Goal: Check status: Check status

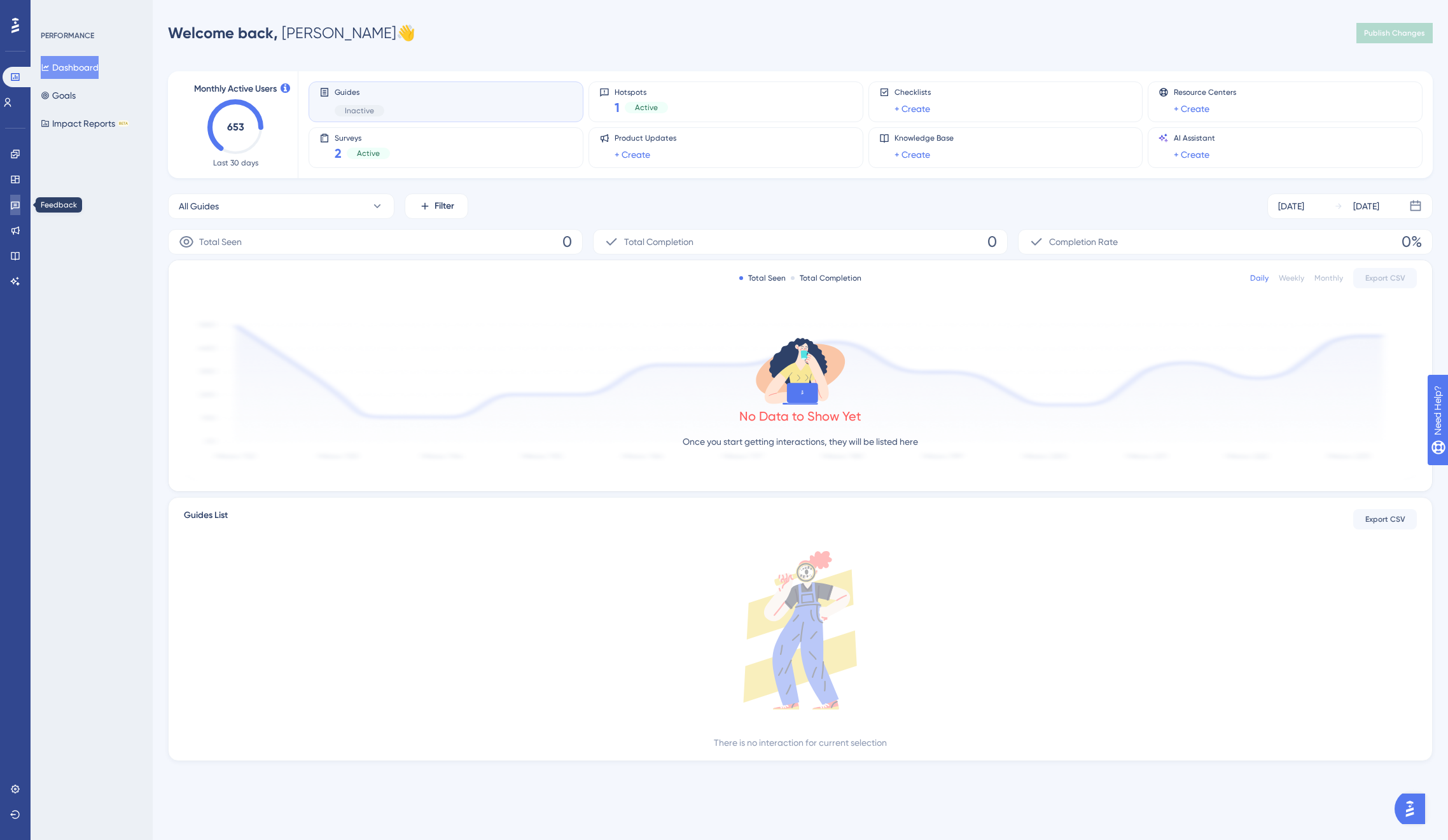
click at [12, 202] on icon at bounding box center [15, 204] width 10 height 10
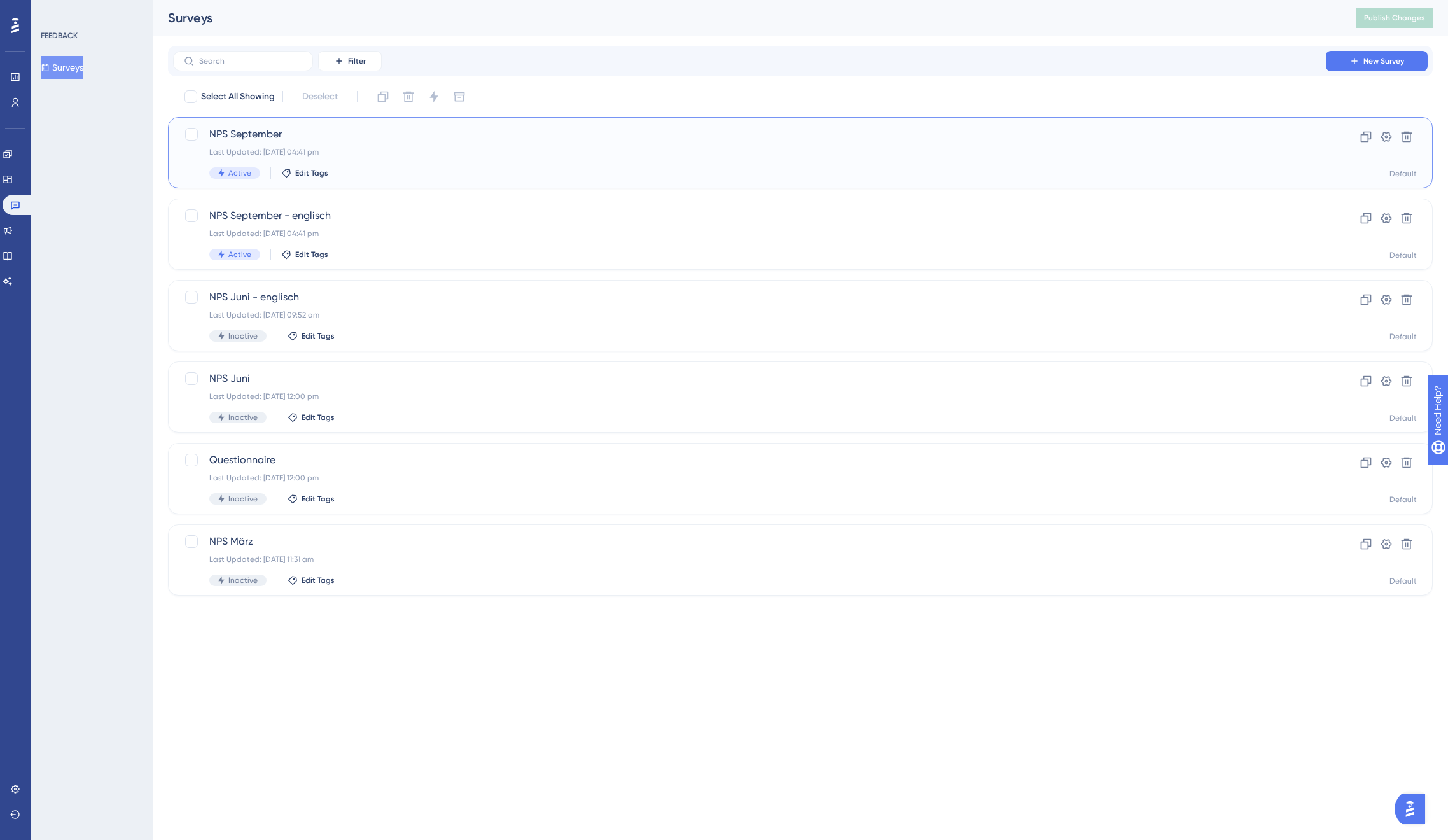
click at [315, 130] on span "NPS September" at bounding box center [750, 134] width 1080 height 15
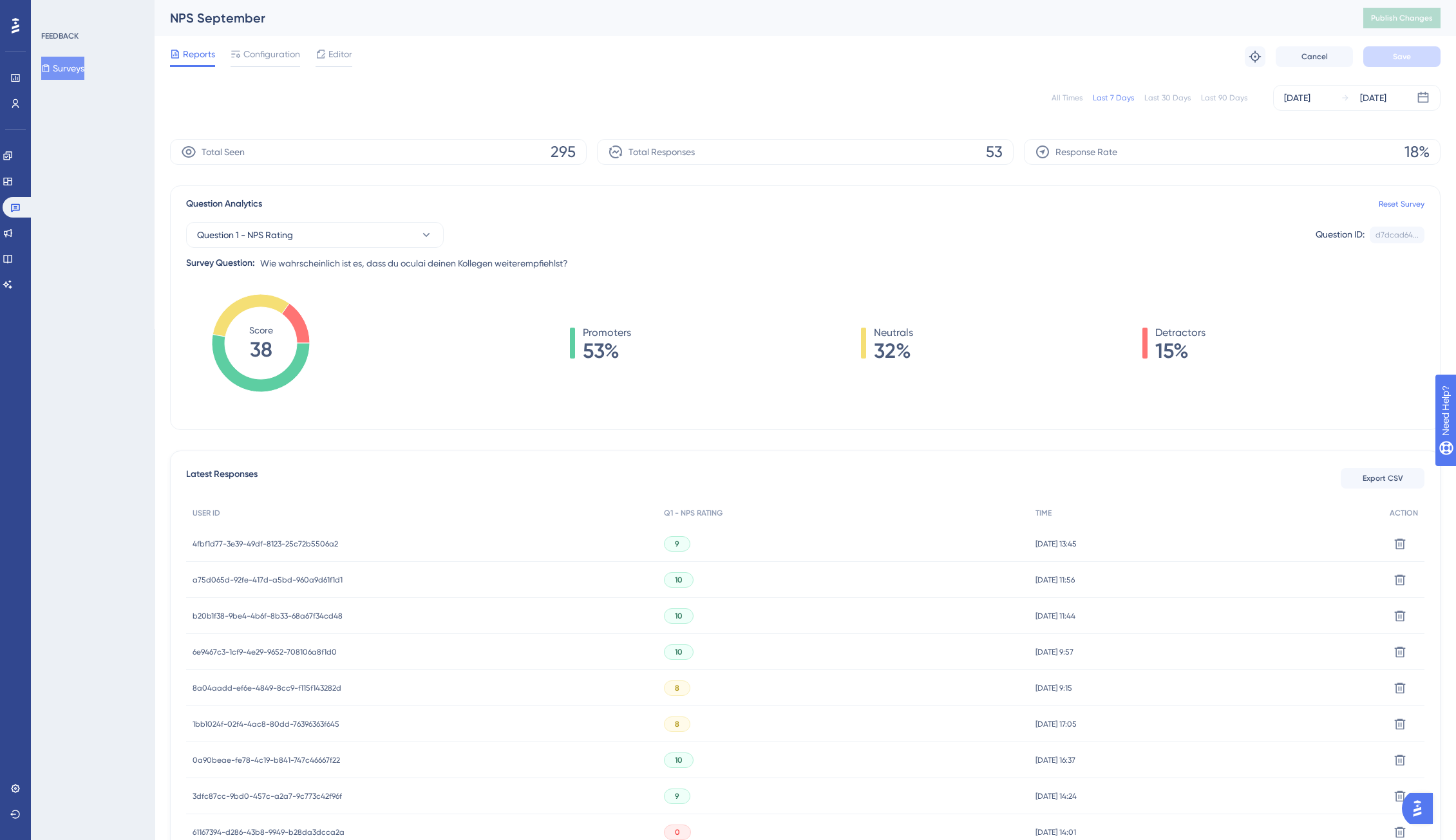
scroll to position [26, 0]
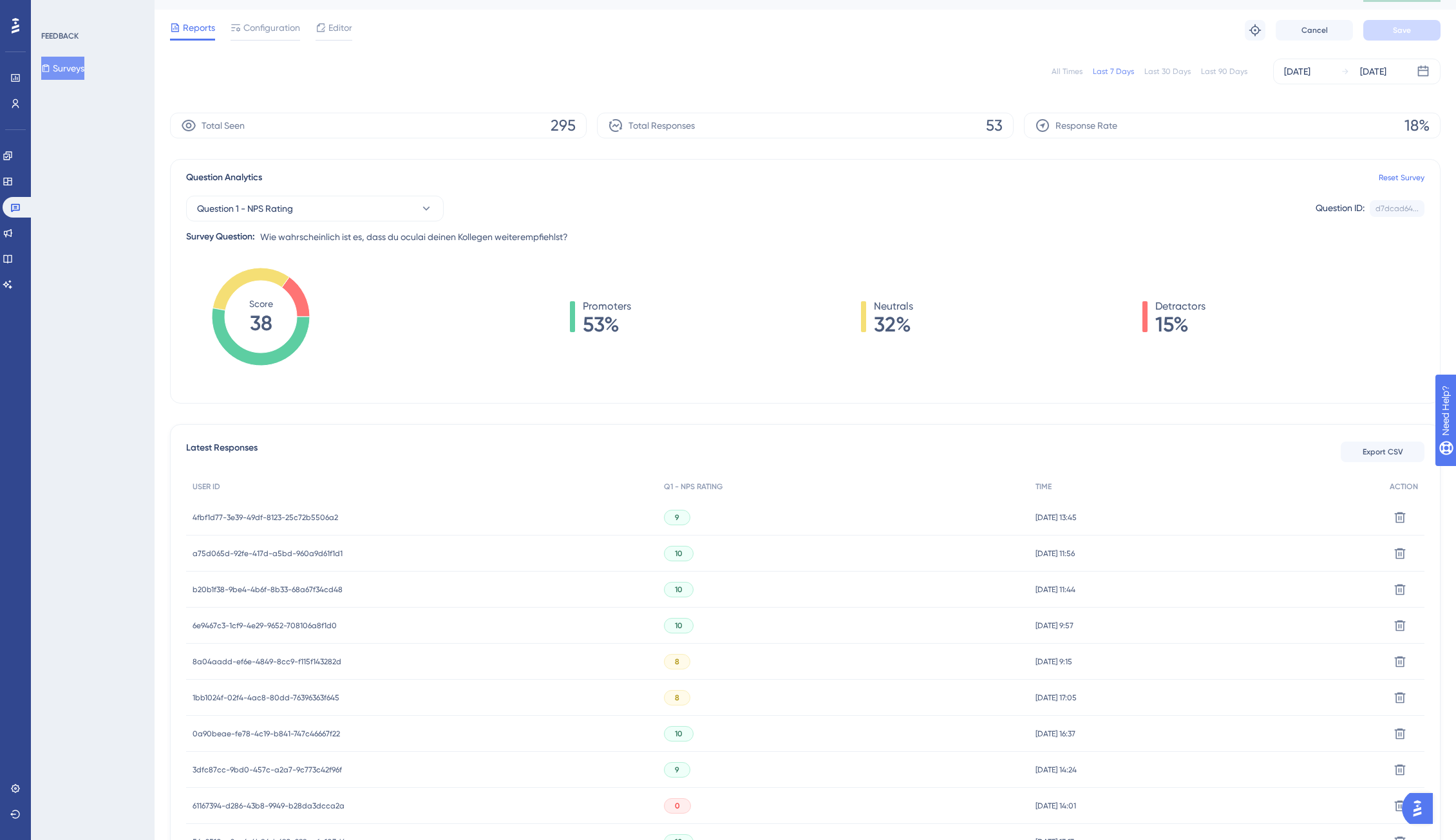
click at [272, 515] on span "4fbf1d77-3e39-49df-8123-25c72b5506a2" at bounding box center [265, 517] width 145 height 10
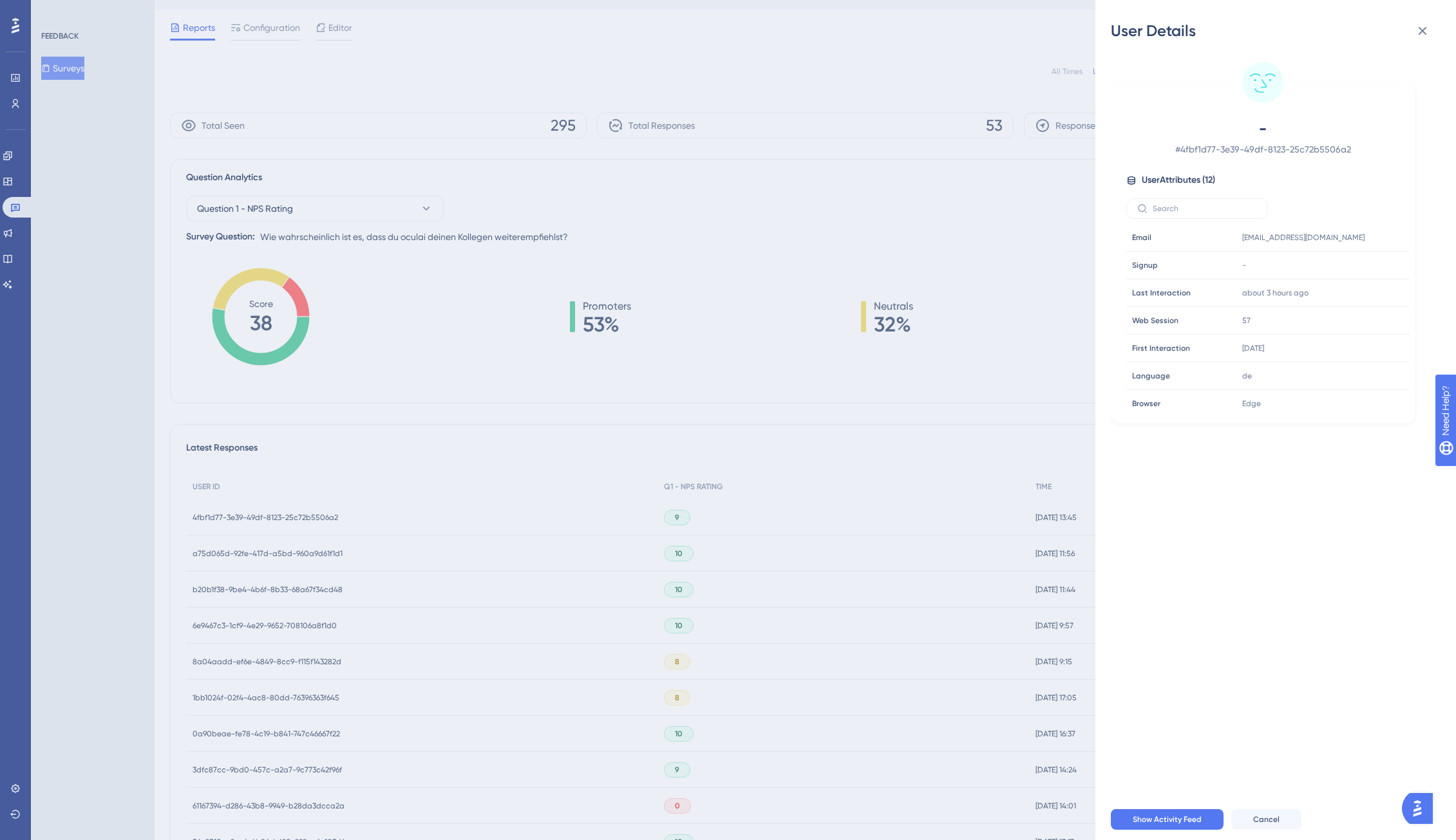
click at [273, 516] on div "User Details - # 4fbf1d77-3e39-49df-8123-25c72b5506a2 User Attributes ( 12 ) Em…" at bounding box center [728, 420] width 1456 height 840
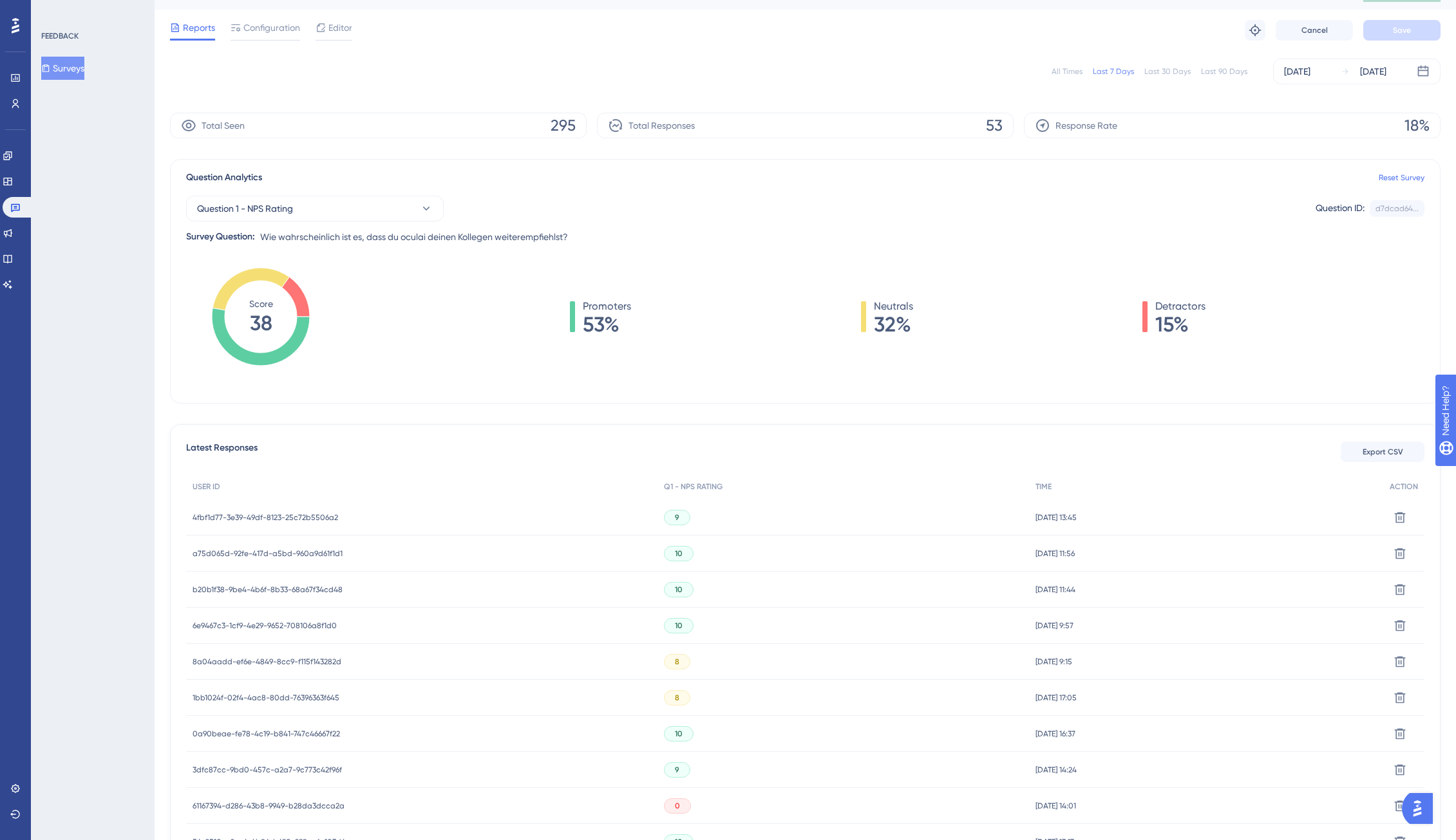
click at [272, 552] on span "a75d065d-92fe-417d-a5bd-960a9d61f1d1" at bounding box center [267, 553] width 150 height 10
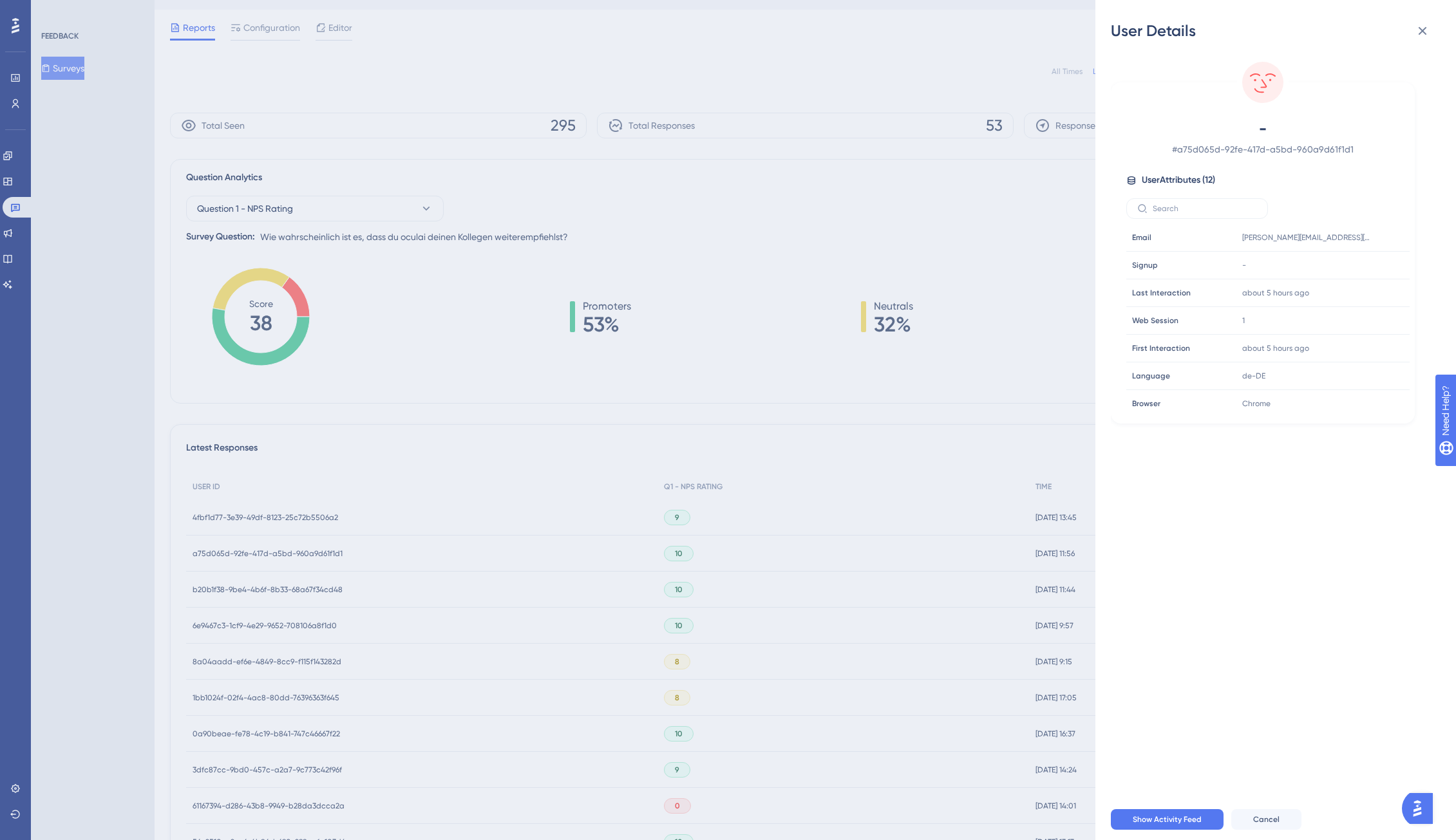
click at [272, 552] on div "User Details - # a75d065d-92fe-417d-a5bd-960a9d61f1d1 User Attributes ( 12 ) Em…" at bounding box center [728, 420] width 1456 height 840
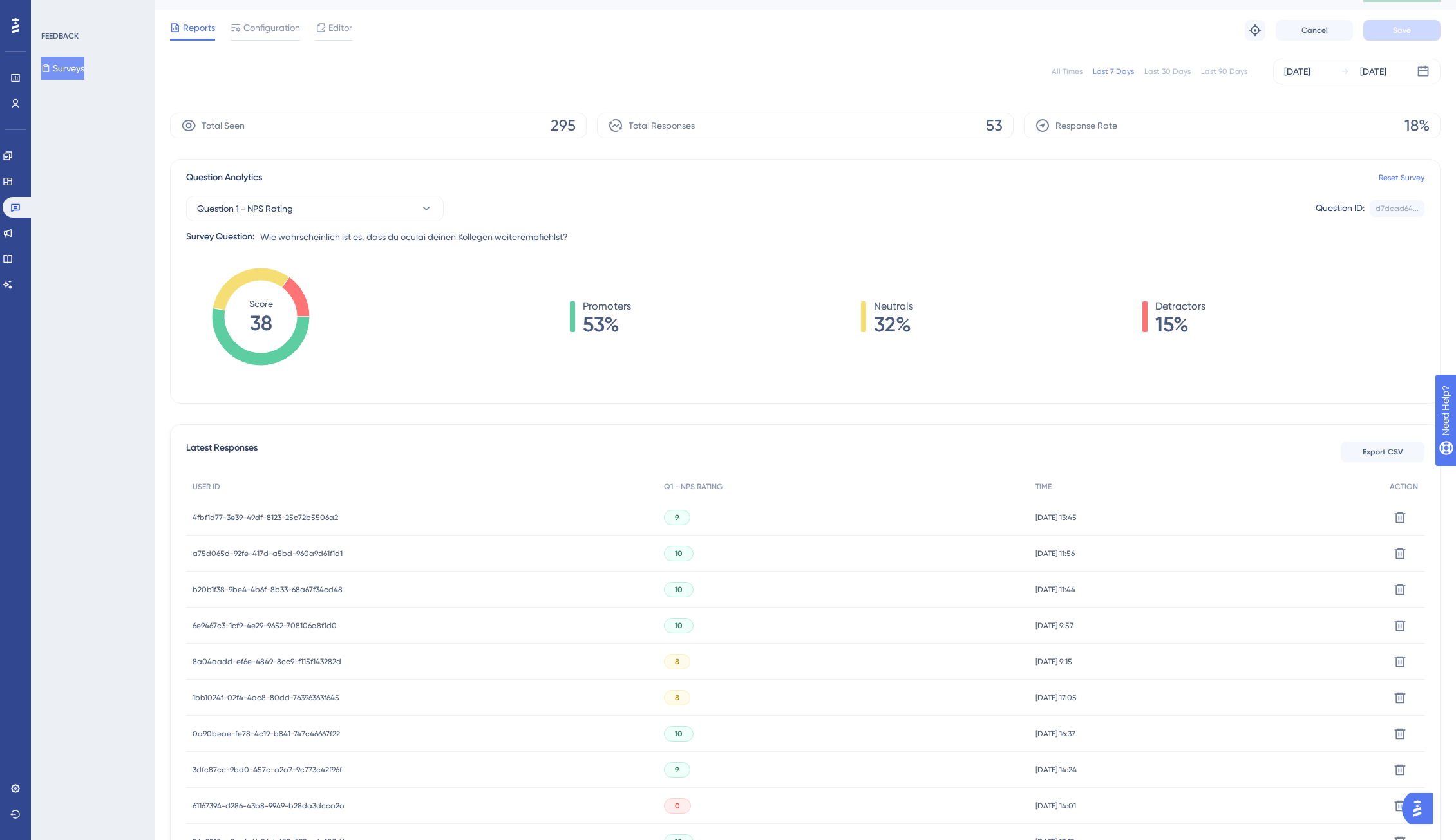
click at [274, 591] on span "b20b1f38-9be4-4b6f-8b33-68a67f34cd48" at bounding box center [267, 590] width 150 height 10
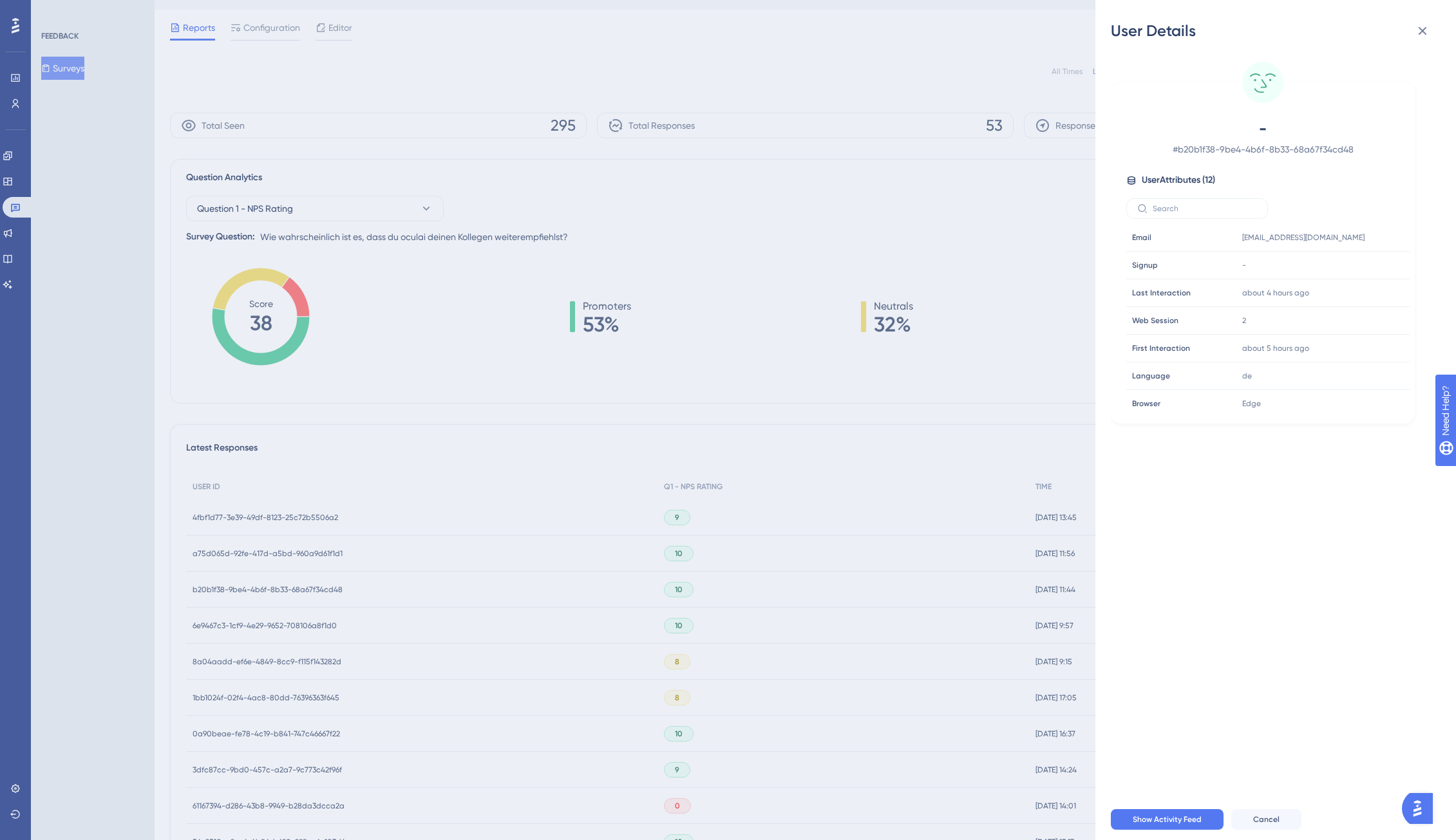
click at [274, 591] on div "User Details - # b20b1f38-9be4-4b6f-8b33-68a67f34cd48 User Attributes ( 12 ) Em…" at bounding box center [728, 420] width 1456 height 840
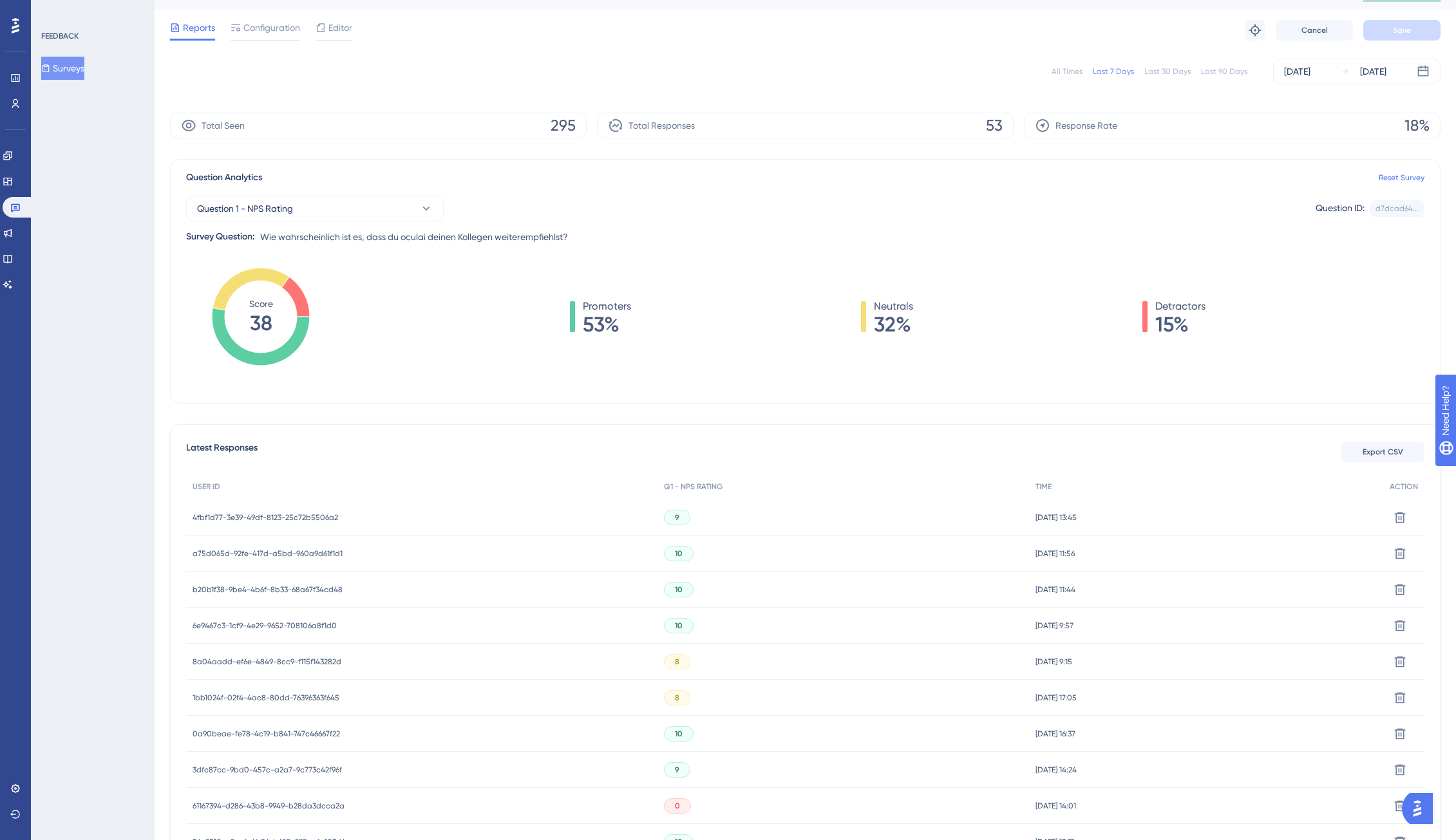
click at [277, 624] on span "6e9467c3-1cf9-4e29-9652-708106a8f1d0" at bounding box center [265, 625] width 144 height 10
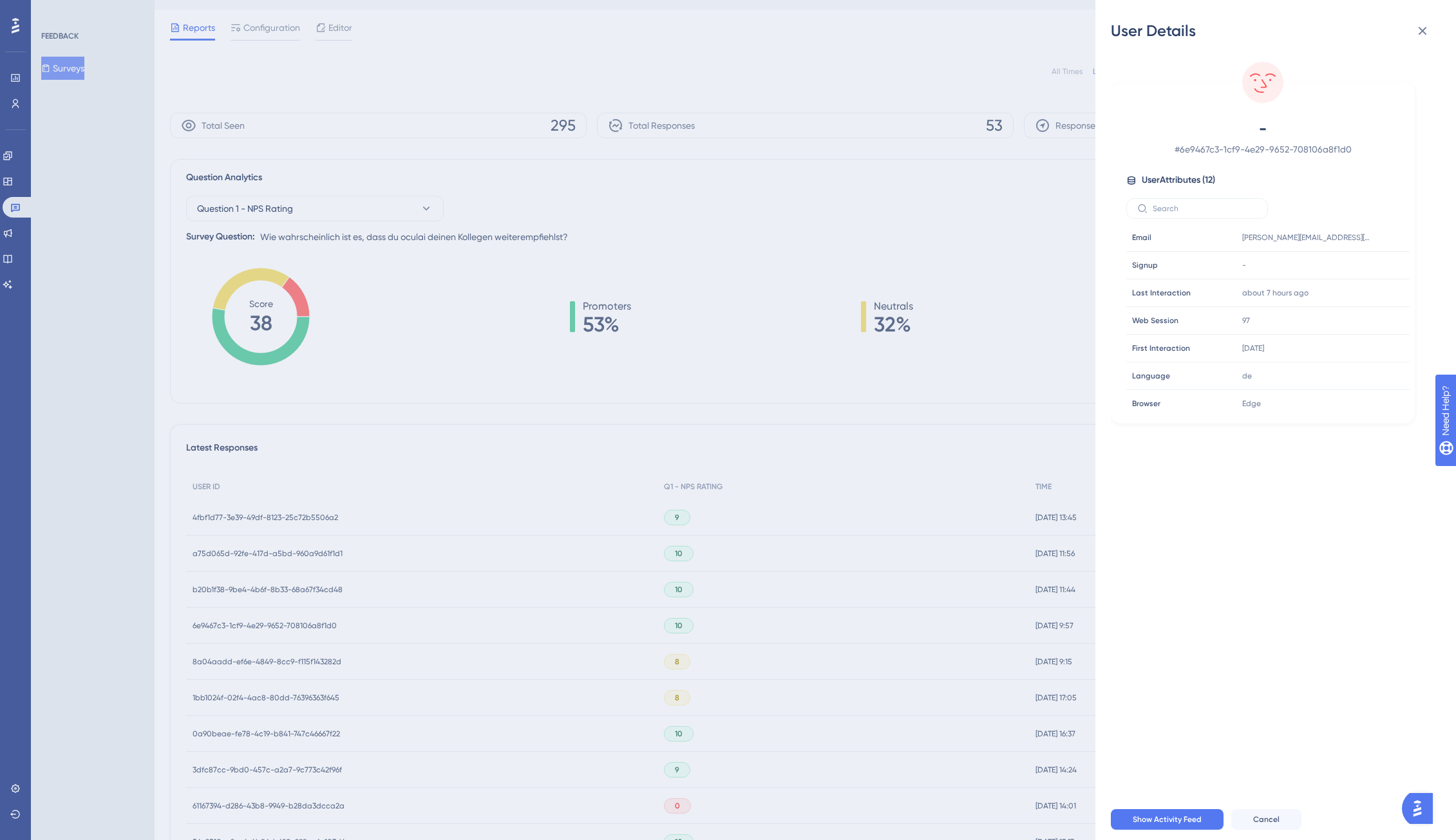
click at [277, 624] on div "User Details - # 6e9467c3-1cf9-4e29-9652-708106a8f1d0 User Attributes ( 12 ) Em…" at bounding box center [728, 420] width 1456 height 840
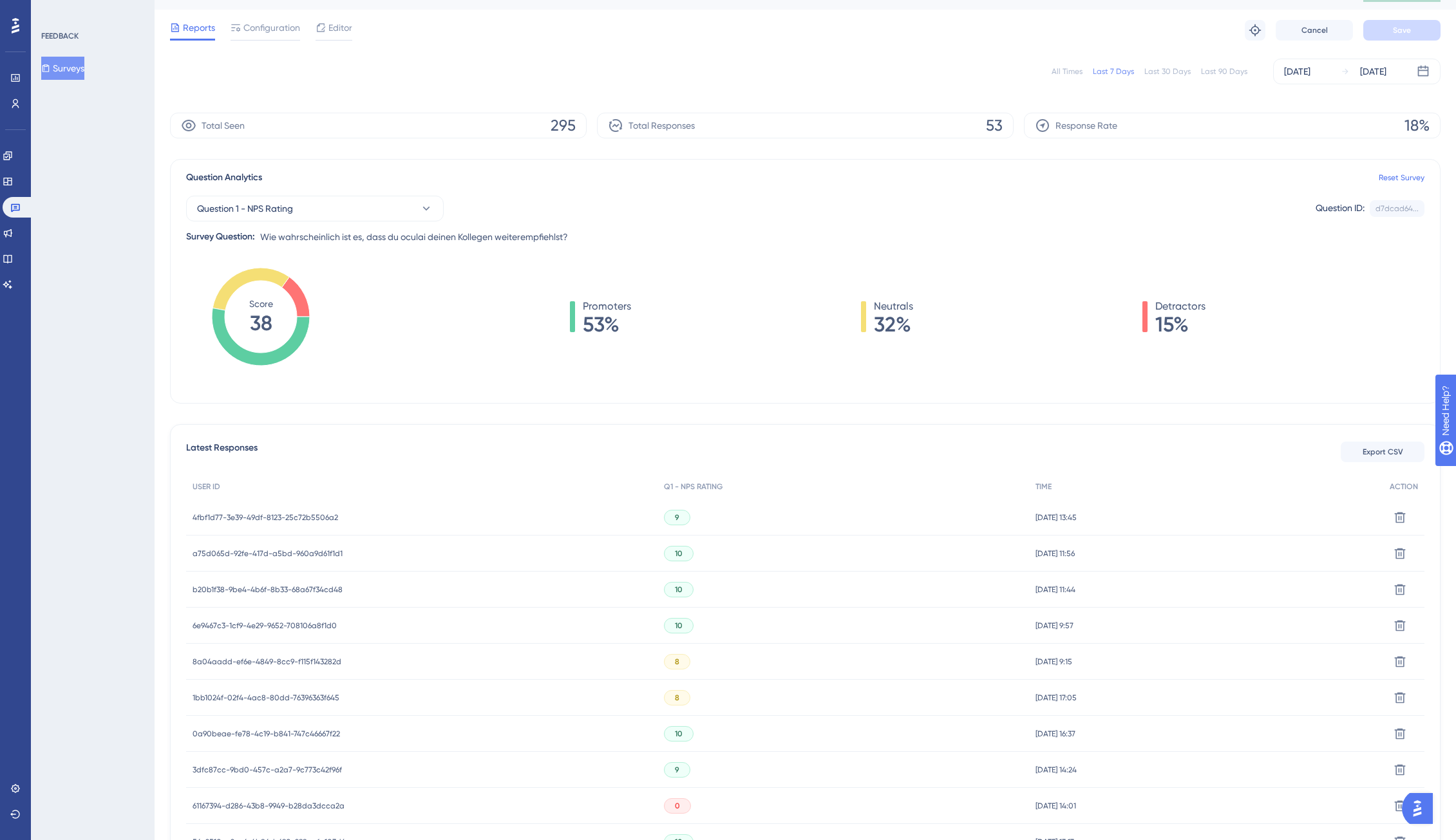
click at [281, 665] on span "8a04aadd-ef6e-4849-8cc9-f115f143282d" at bounding box center [267, 662] width 149 height 10
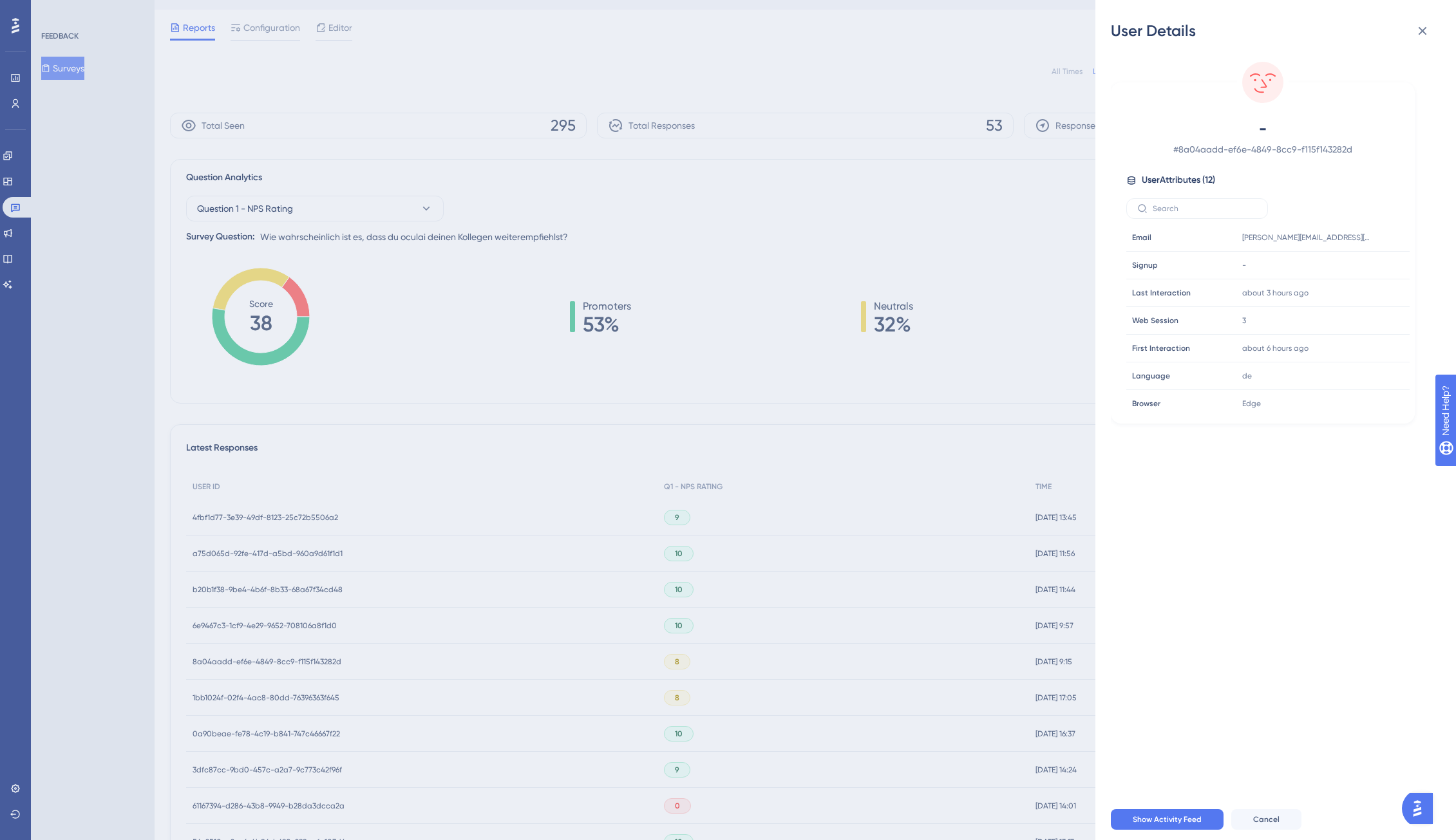
click at [281, 665] on div "User Details - # 8a04aadd-ef6e-4849-8cc9-f115f143282d User Attributes ( 12 ) Em…" at bounding box center [728, 420] width 1456 height 840
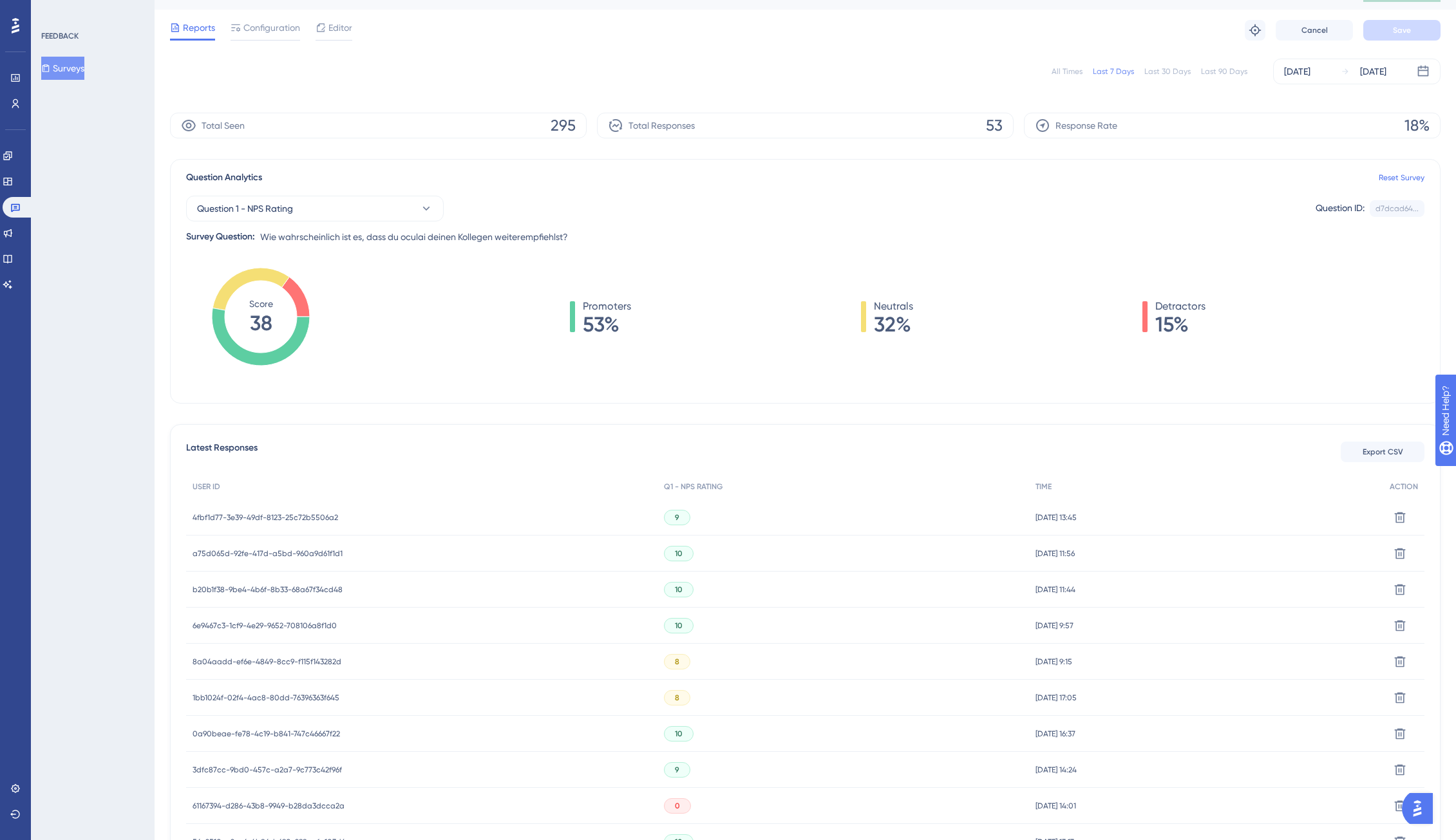
click at [285, 695] on span "1bb1024f-02f4-4ac8-80dd-76396363f645" at bounding box center [266, 697] width 147 height 10
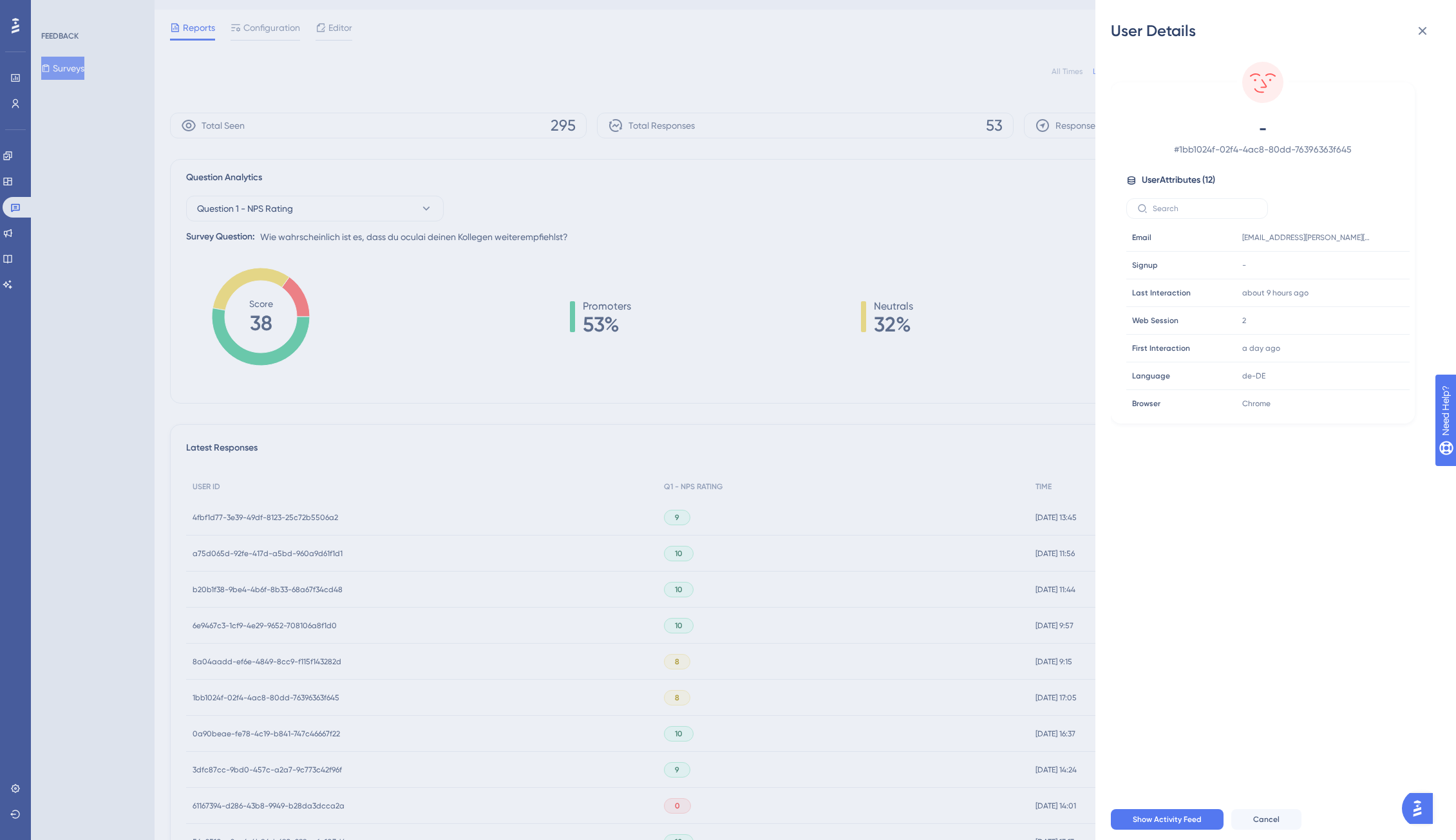
click at [332, 685] on div "User Details - # 1bb1024f-02f4-4ac8-80dd-76396363f645 User Attributes ( 12 ) Em…" at bounding box center [728, 420] width 1456 height 840
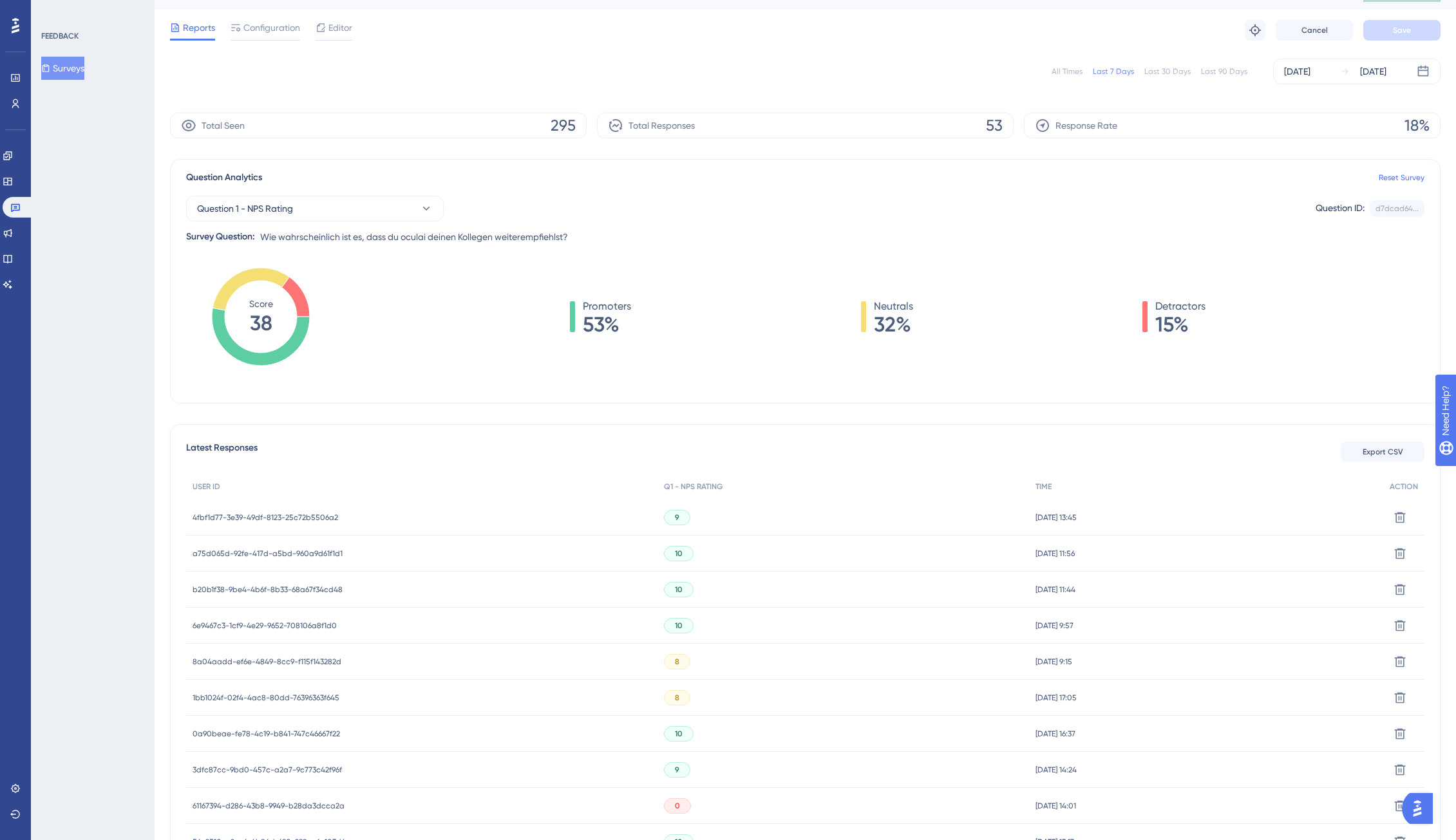
click at [302, 553] on span "a75d065d-92fe-417d-a5bd-960a9d61f1d1" at bounding box center [267, 553] width 150 height 10
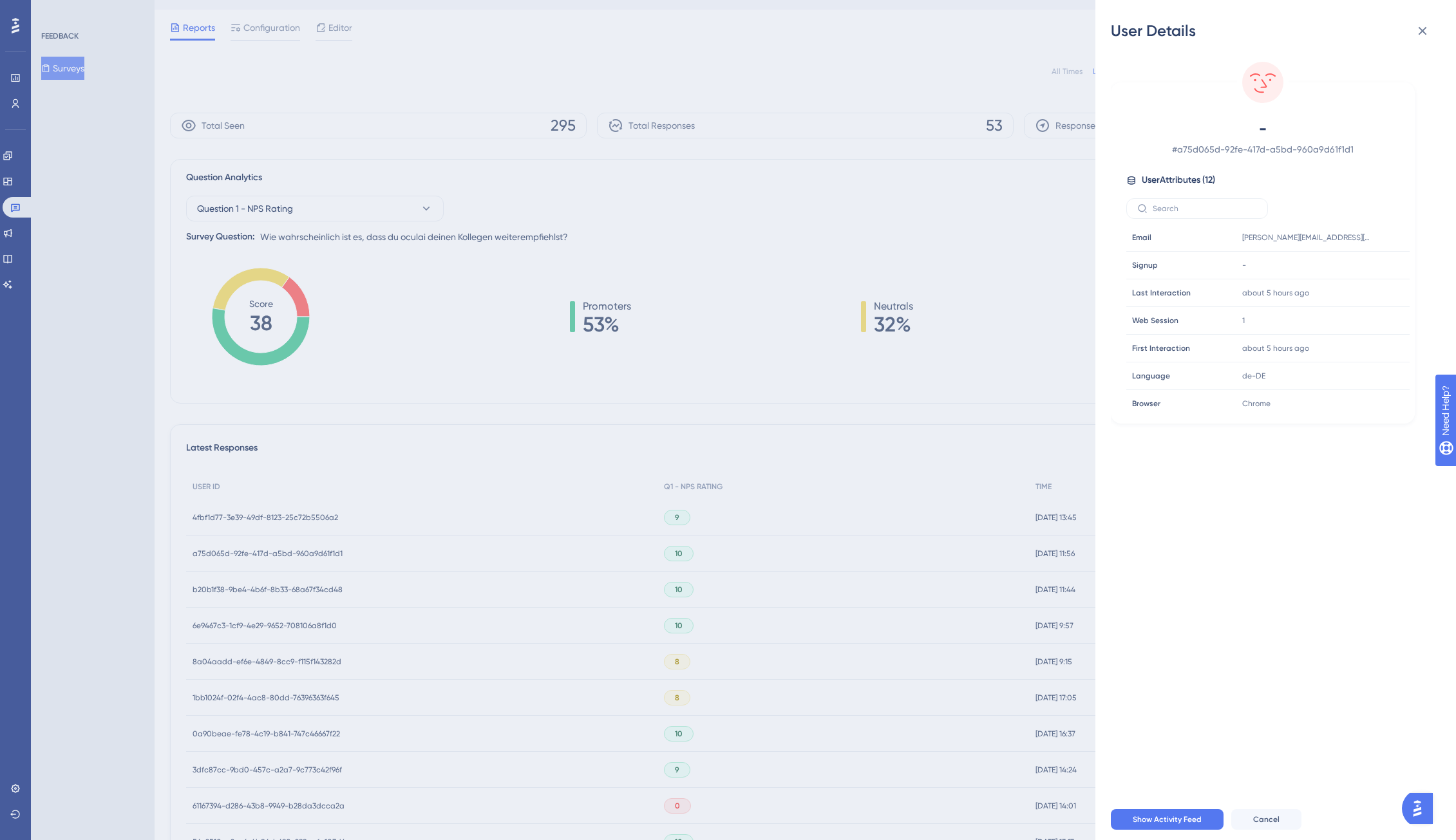
click at [304, 556] on div "User Details - # a75d065d-92fe-417d-a5bd-960a9d61f1d1 User Attributes ( 12 ) Em…" at bounding box center [728, 420] width 1456 height 840
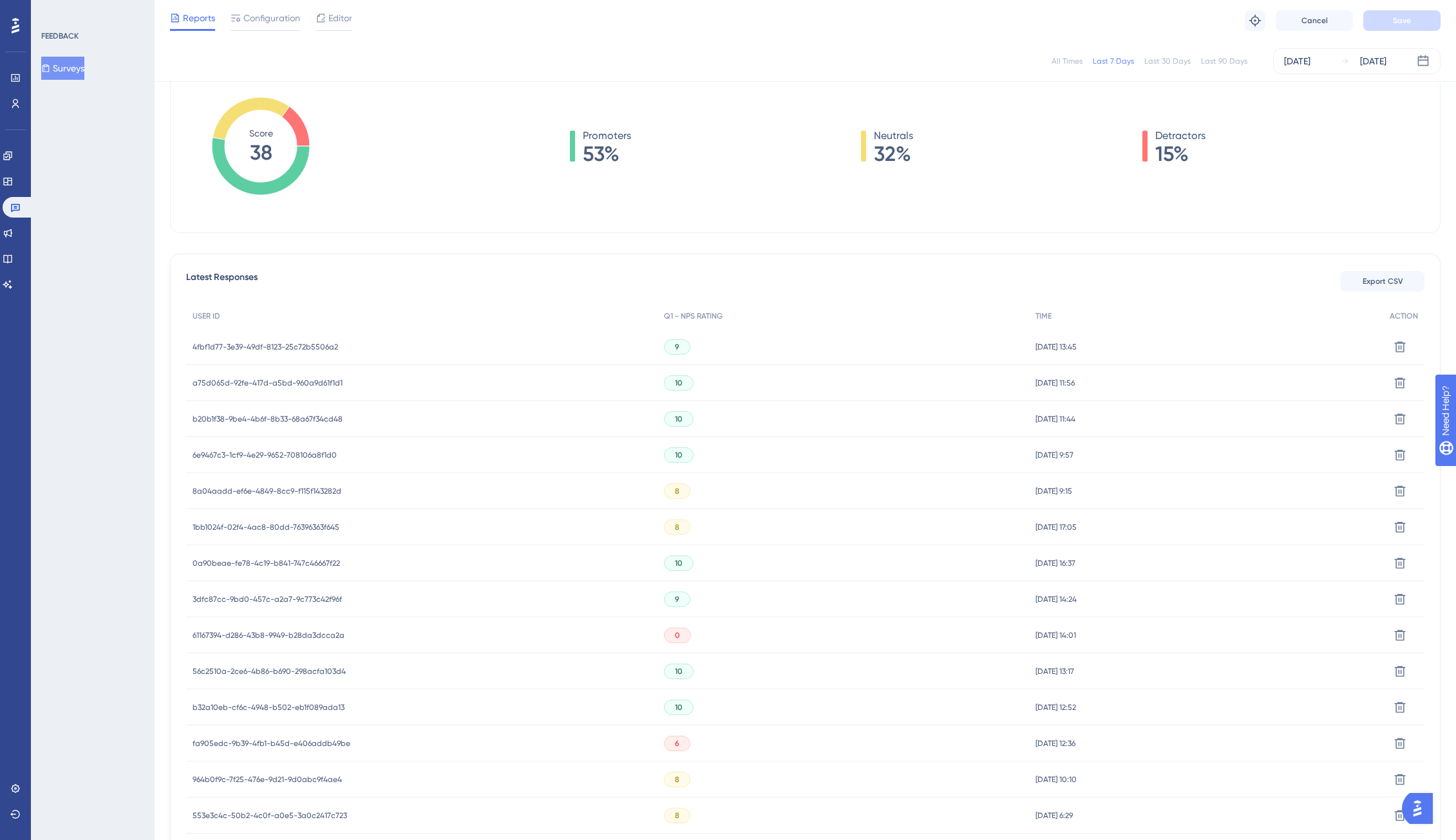
scroll to position [0, 0]
